Goal: Register for event/course

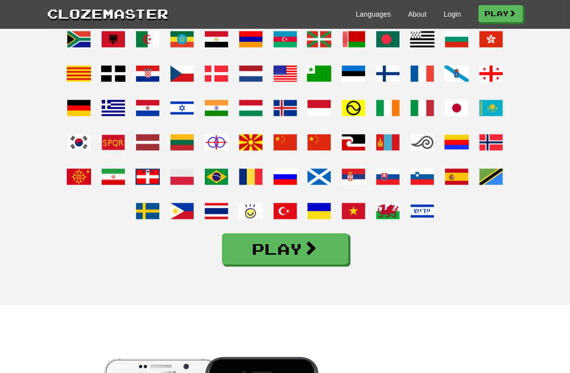
scroll to position [809, 0]
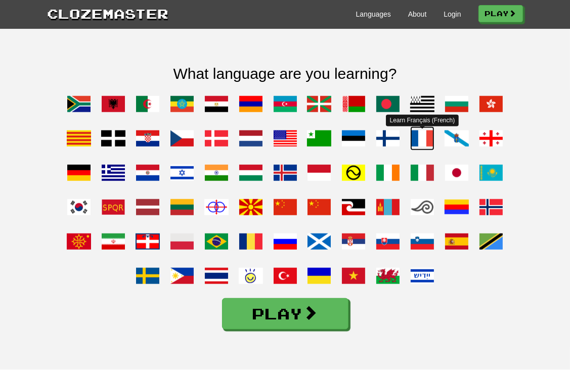
click at [429, 140] on span at bounding box center [422, 138] width 24 height 24
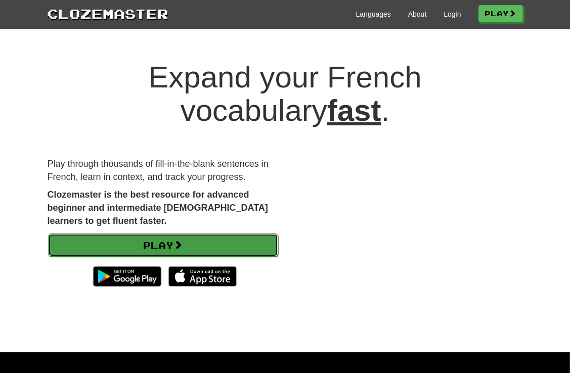
click at [189, 250] on link "Play" at bounding box center [163, 245] width 230 height 23
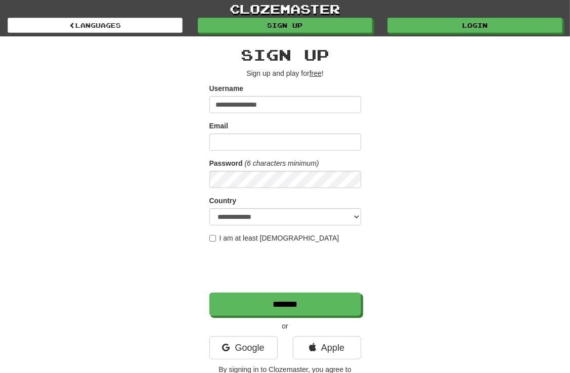
type input "**********"
drag, startPoint x: 293, startPoint y: 101, endPoint x: 161, endPoint y: 114, distance: 132.2
click at [161, 114] on div "**********" at bounding box center [285, 213] width 491 height 354
click at [239, 130] on div "Email" at bounding box center [285, 136] width 152 height 30
click at [235, 138] on input "Email" at bounding box center [285, 142] width 152 height 17
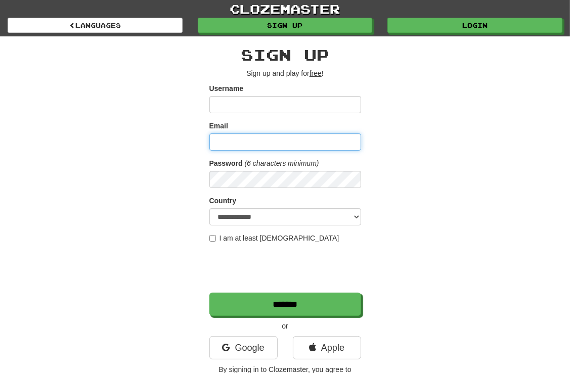
paste input "**********"
type input "**********"
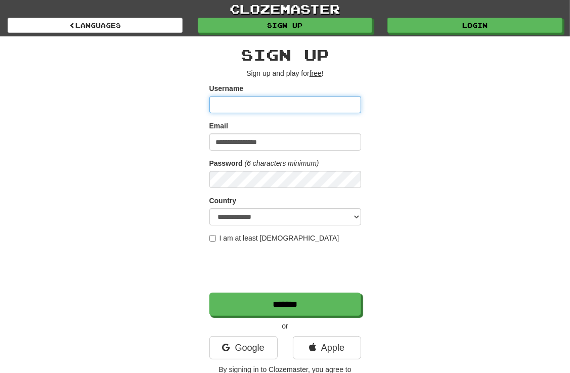
click at [222, 104] on input "Username" at bounding box center [285, 104] width 152 height 17
type input "******"
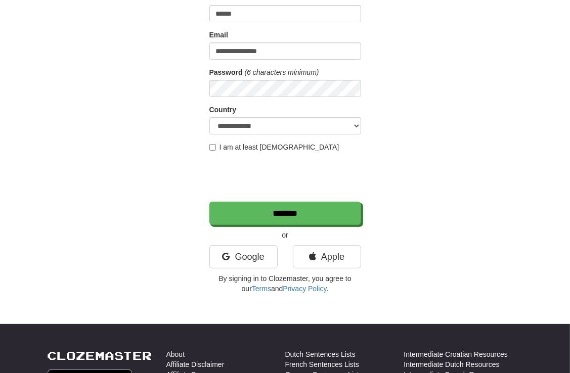
scroll to position [202, 0]
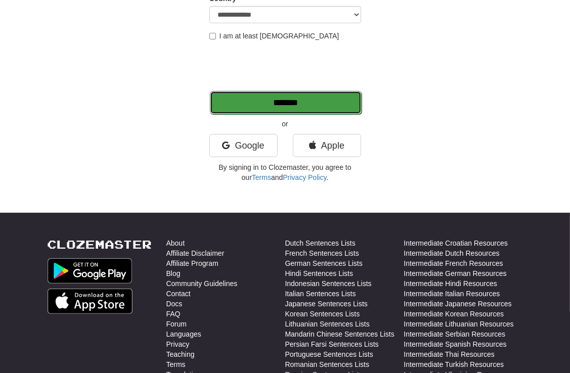
click at [289, 104] on input "*******" at bounding box center [286, 102] width 152 height 23
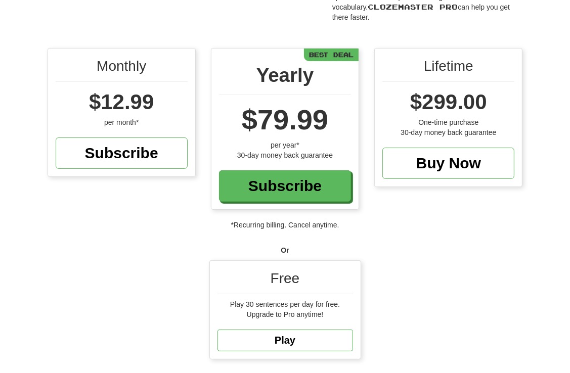
scroll to position [101, 0]
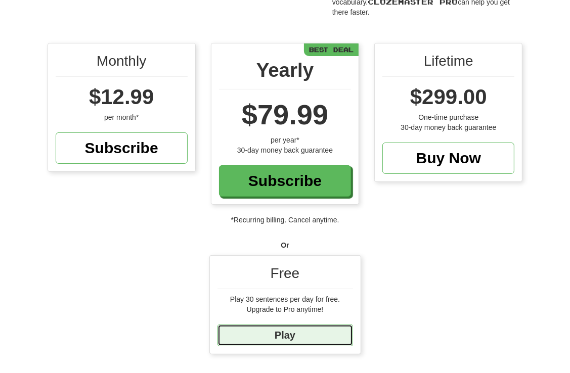
click at [290, 328] on link "Play" at bounding box center [286, 336] width 136 height 22
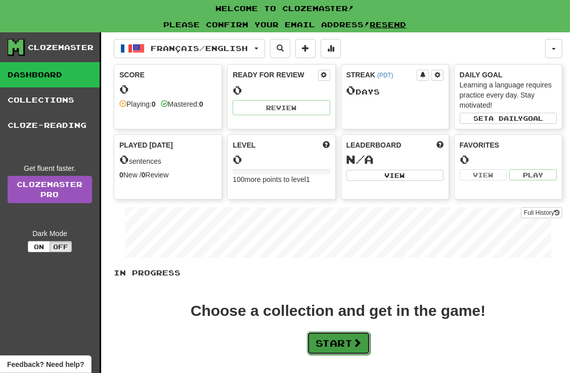
click at [338, 339] on button "Start" at bounding box center [338, 343] width 63 height 23
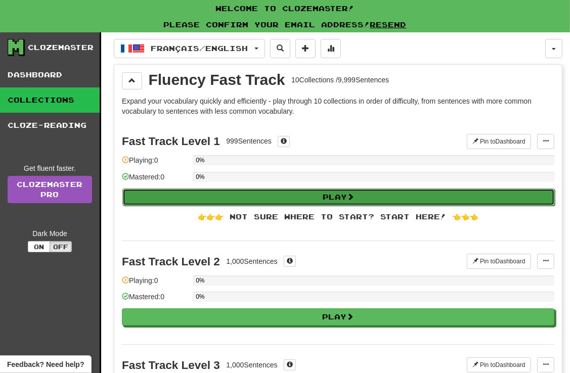
click at [298, 197] on button "Play" at bounding box center [338, 197] width 432 height 17
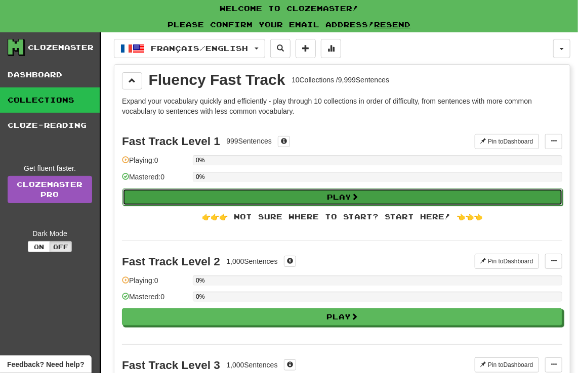
select select "**"
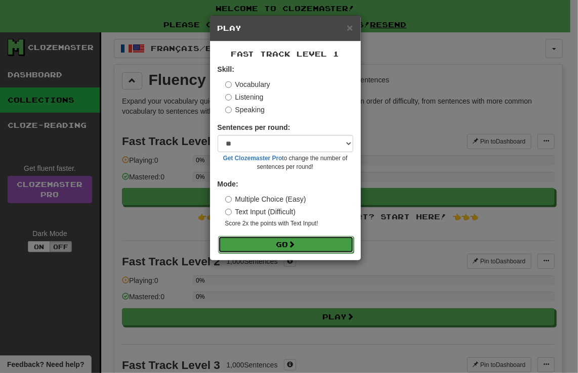
click at [318, 246] on button "Go" at bounding box center [286, 244] width 136 height 17
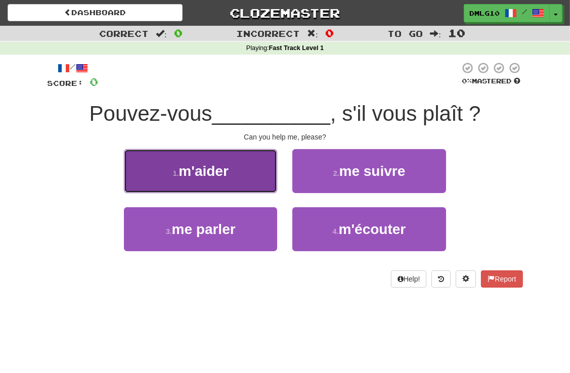
click at [221, 177] on span "m'aider" at bounding box center [204, 171] width 50 height 16
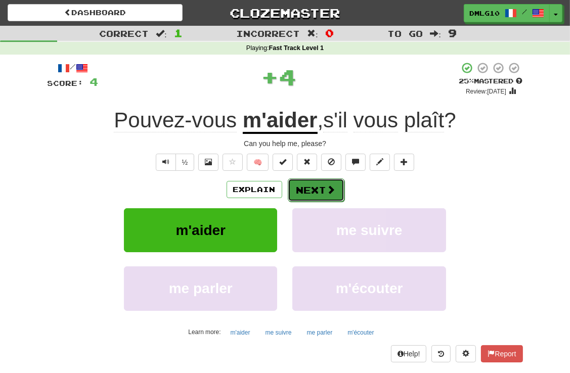
click at [302, 186] on button "Next" at bounding box center [316, 190] width 57 height 23
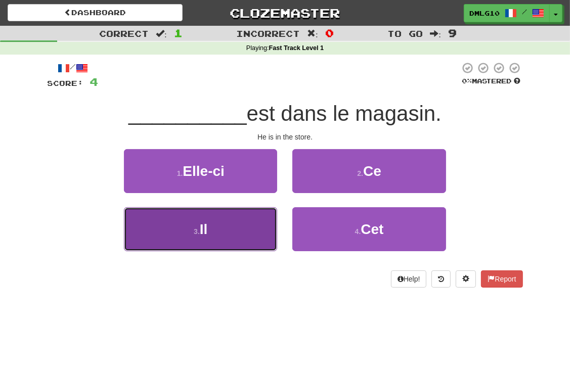
click at [242, 226] on button "3 . Il" at bounding box center [200, 229] width 153 height 44
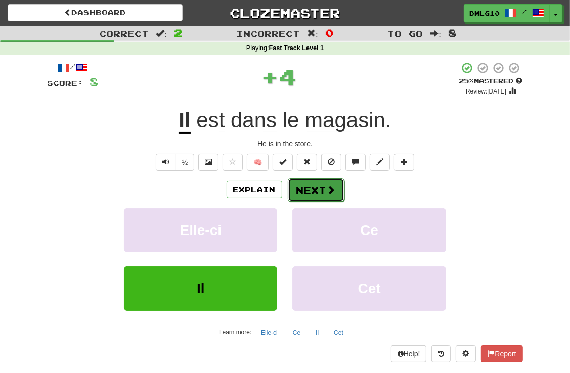
click at [316, 187] on button "Next" at bounding box center [316, 190] width 57 height 23
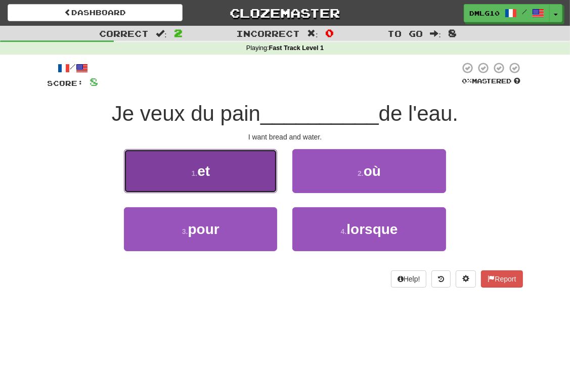
click at [231, 185] on button "1 . et" at bounding box center [200, 171] width 153 height 44
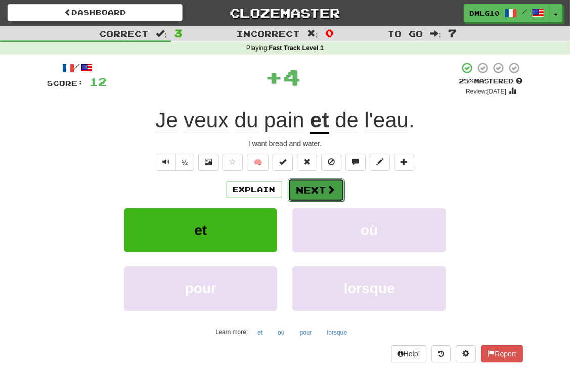
click at [312, 184] on button "Next" at bounding box center [316, 190] width 57 height 23
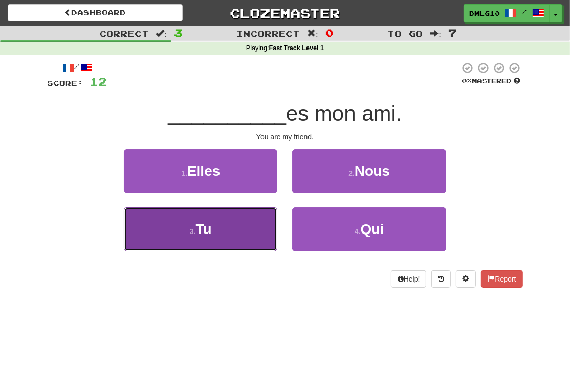
click at [211, 237] on button "3 . Tu" at bounding box center [200, 229] width 153 height 44
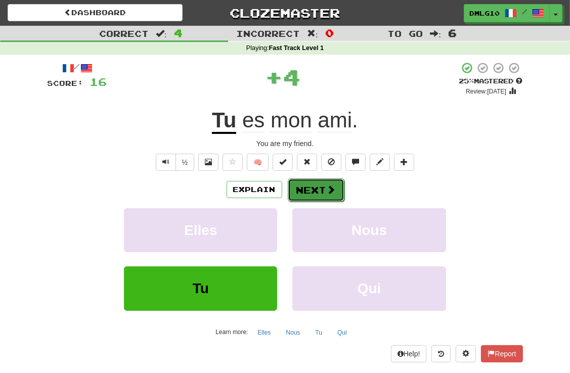
click at [312, 196] on button "Next" at bounding box center [316, 190] width 57 height 23
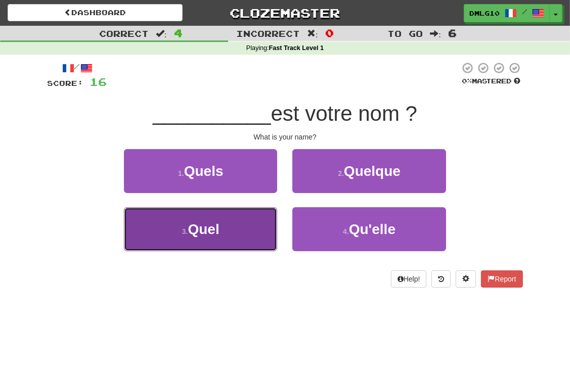
click at [231, 238] on button "3 . Quel" at bounding box center [200, 229] width 153 height 44
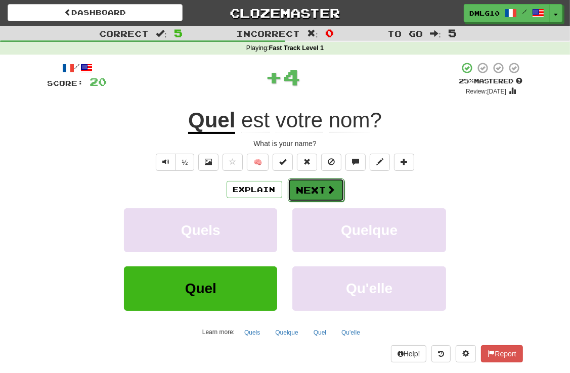
click at [318, 185] on button "Next" at bounding box center [316, 190] width 57 height 23
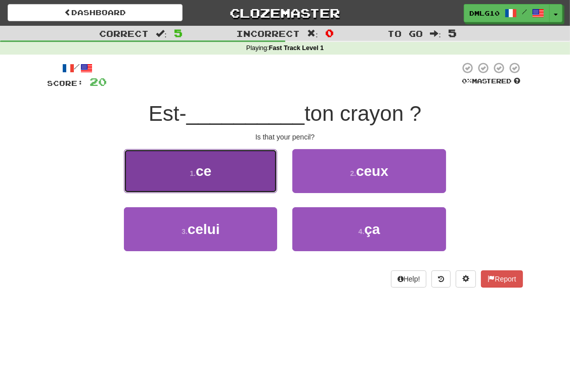
click at [245, 185] on button "1 . ce" at bounding box center [200, 171] width 153 height 44
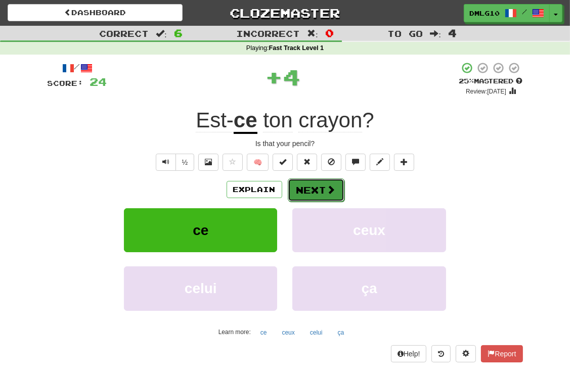
click at [310, 195] on button "Next" at bounding box center [316, 190] width 57 height 23
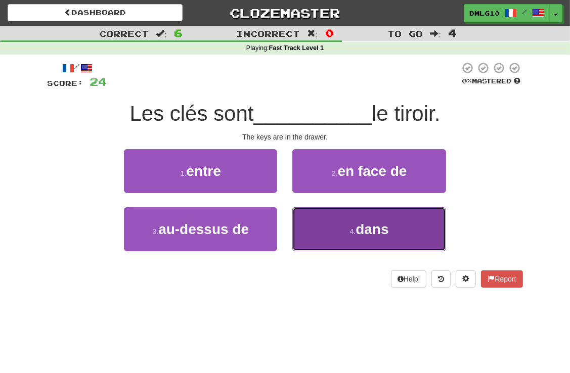
click at [353, 226] on button "4 . dans" at bounding box center [368, 229] width 153 height 44
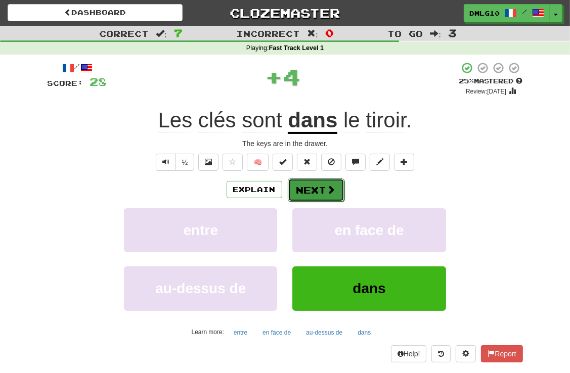
click at [322, 188] on button "Next" at bounding box center [316, 190] width 57 height 23
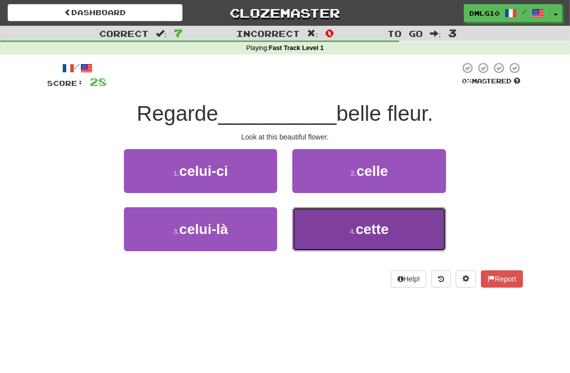
click at [346, 230] on button "4 . cette" at bounding box center [368, 229] width 153 height 44
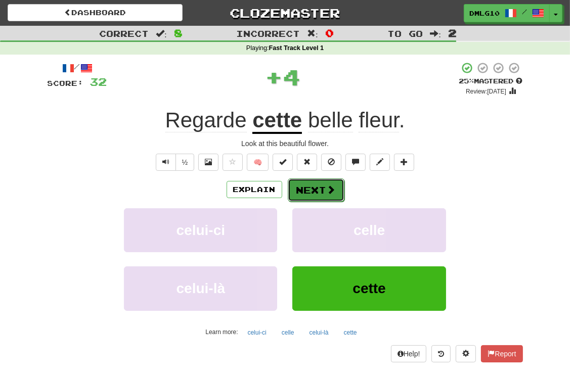
click at [313, 193] on button "Next" at bounding box center [316, 190] width 57 height 23
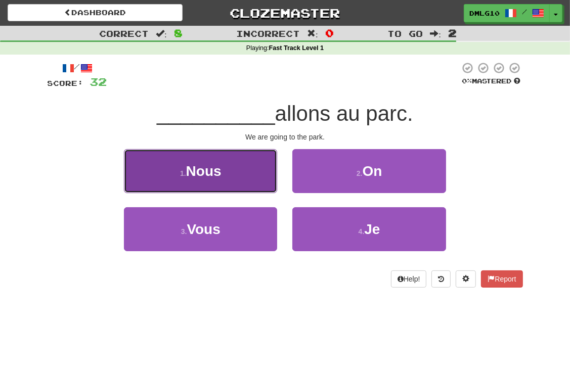
click at [223, 188] on button "1 . Nous" at bounding box center [200, 171] width 153 height 44
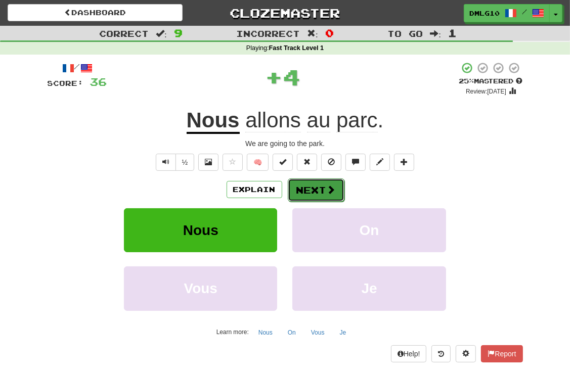
click at [320, 194] on button "Next" at bounding box center [316, 190] width 57 height 23
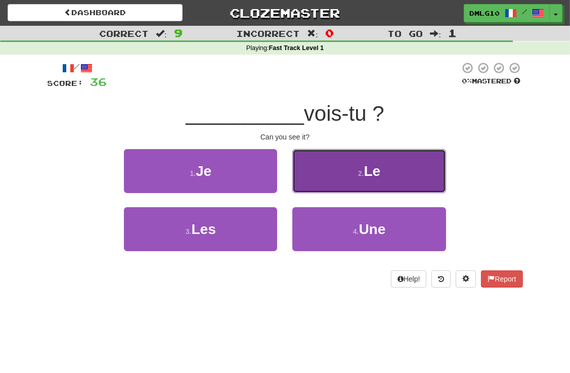
click at [344, 175] on button "2 . Le" at bounding box center [368, 171] width 153 height 44
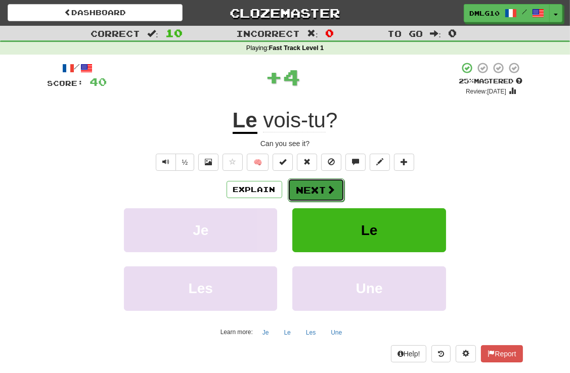
click at [334, 192] on span at bounding box center [331, 189] width 9 height 9
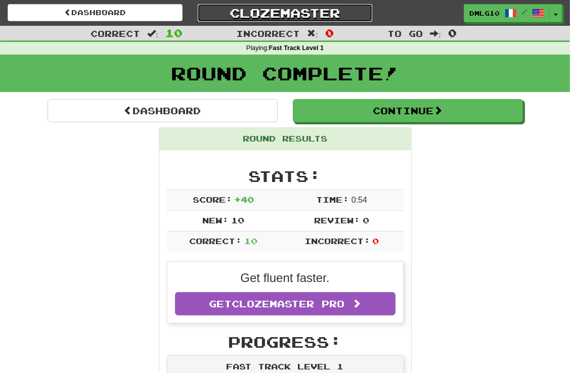
click at [315, 13] on link "Clozemaster" at bounding box center [285, 13] width 175 height 18
